Goal: Contribute content

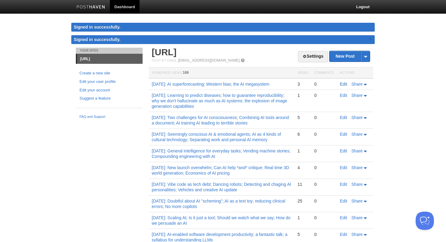
click at [340, 83] on link "Edit" at bounding box center [343, 84] width 7 height 5
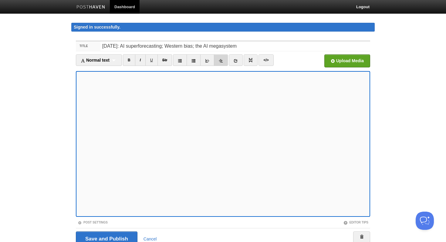
click at [225, 61] on link at bounding box center [221, 60] width 14 height 12
click at [141, 59] on link "I" at bounding box center [140, 60] width 11 height 12
click at [238, 60] on icon at bounding box center [236, 61] width 4 height 4
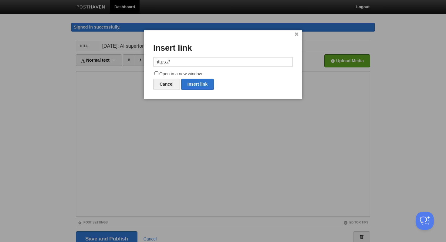
click at [186, 60] on input "https://" at bounding box center [223, 62] width 140 height 10
type input "[URL][DOMAIN_NAME]"
click at [157, 73] on input "Open in a new window" at bounding box center [156, 73] width 4 height 4
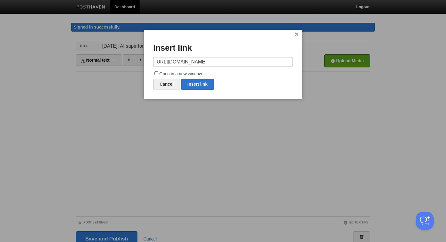
checkbox input "true"
click at [201, 83] on link "Insert link" at bounding box center [197, 84] width 33 height 11
type input "https://"
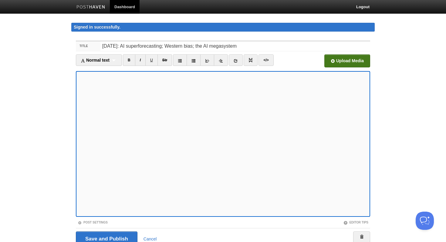
click at [351, 65] on input "file" at bounding box center [163, 62] width 459 height 31
click at [110, 236] on input "Save and Publish" at bounding box center [107, 238] width 62 height 15
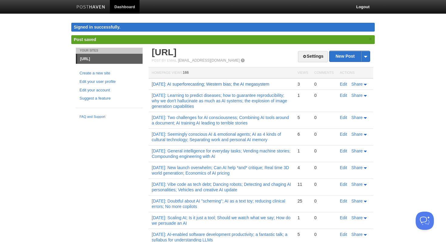
click at [203, 84] on link "[DATE]: AI superforecasting; Western bias; the AI megasystem" at bounding box center [211, 84] width 118 height 5
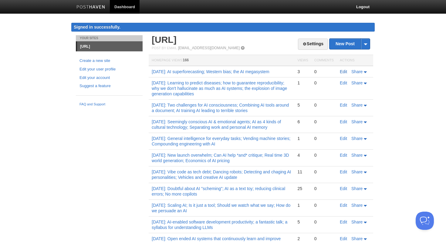
click at [342, 70] on link "Edit" at bounding box center [343, 71] width 7 height 5
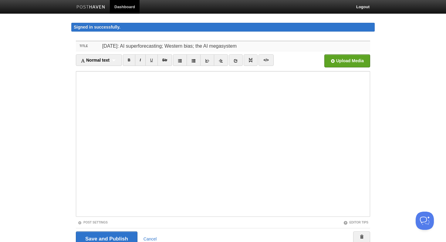
click at [133, 47] on input "[DATE]: AI superforecasting; Western bias; the AI megasystem" at bounding box center [235, 46] width 270 height 10
type input "[DATE]: General purpose vision understanding; AI superforecasting; Western bias…"
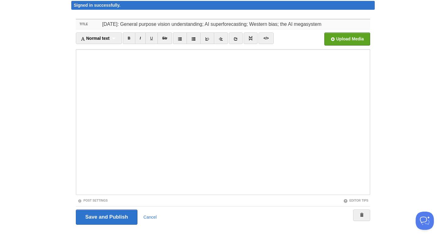
scroll to position [27, 0]
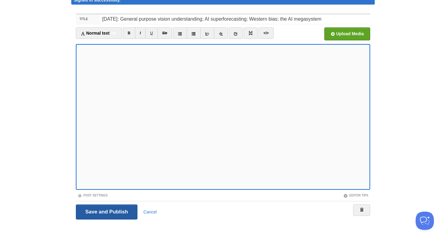
click at [115, 208] on input "Save and Publish" at bounding box center [107, 211] width 62 height 15
